Goal: Transaction & Acquisition: Purchase product/service

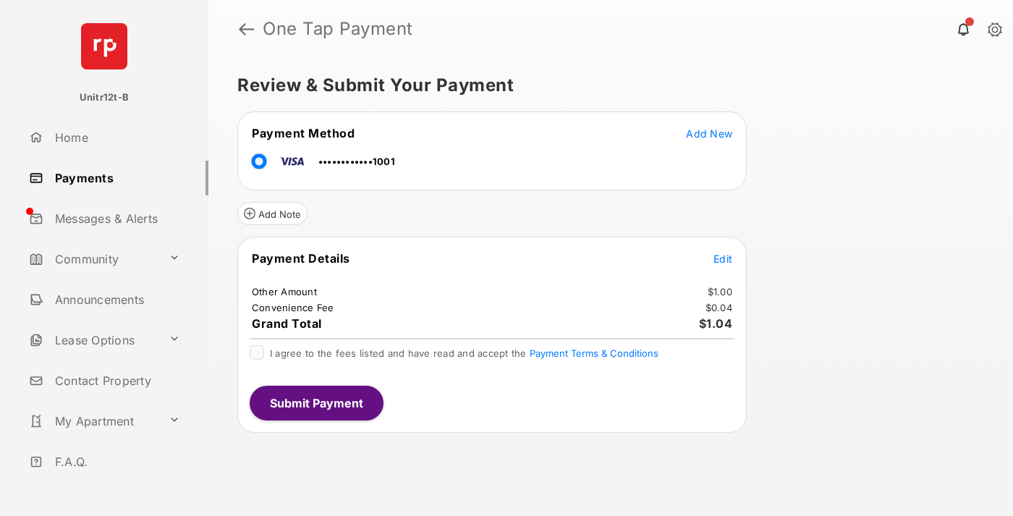
click at [723, 258] on span "Edit" at bounding box center [722, 259] width 19 height 12
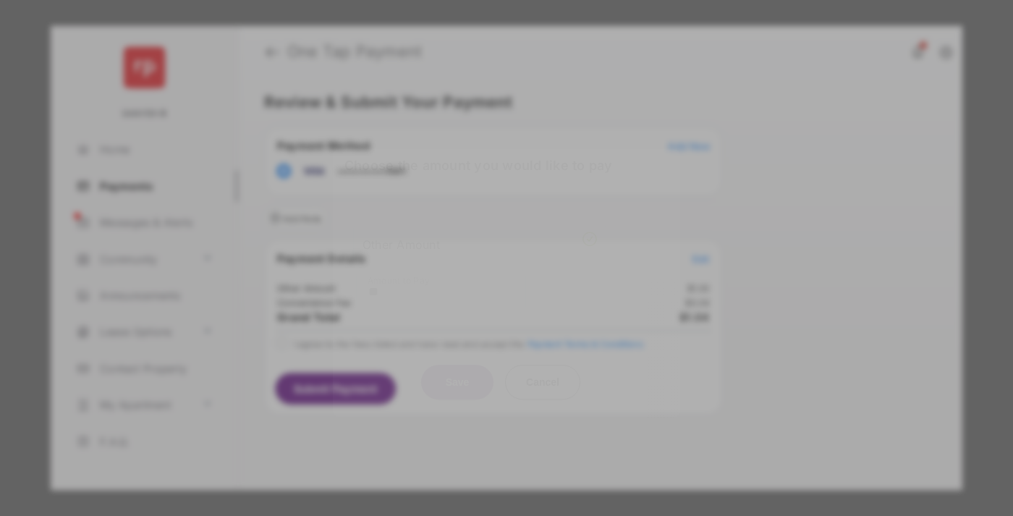
click at [457, 368] on button "Save" at bounding box center [457, 382] width 72 height 35
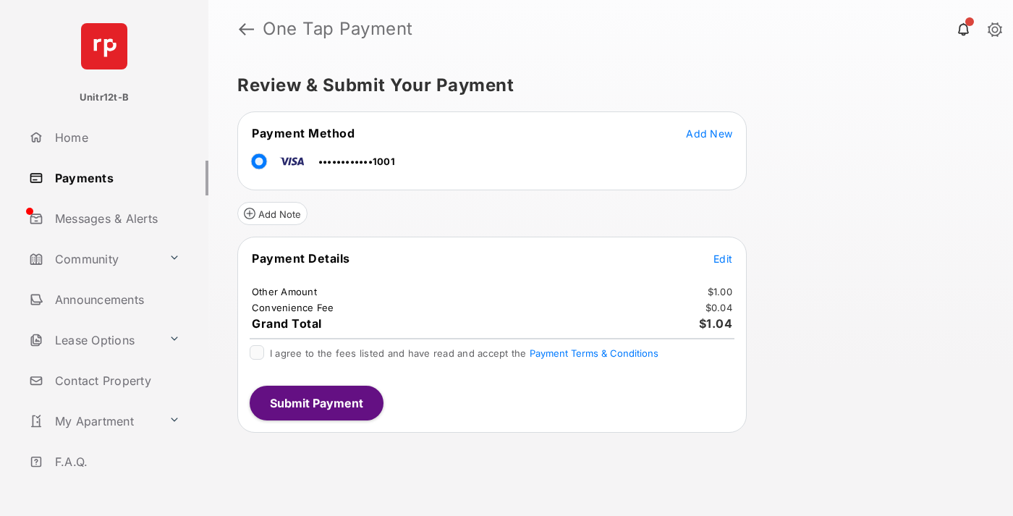
click at [315, 402] on button "Submit Payment" at bounding box center [317, 403] width 134 height 35
